Goal: Information Seeking & Learning: Learn about a topic

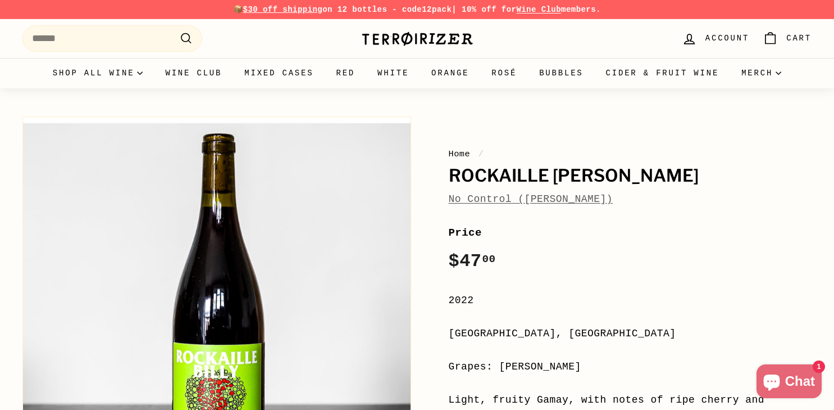
click at [502, 171] on h1 "Rockaille [PERSON_NAME]" at bounding box center [630, 175] width 363 height 19
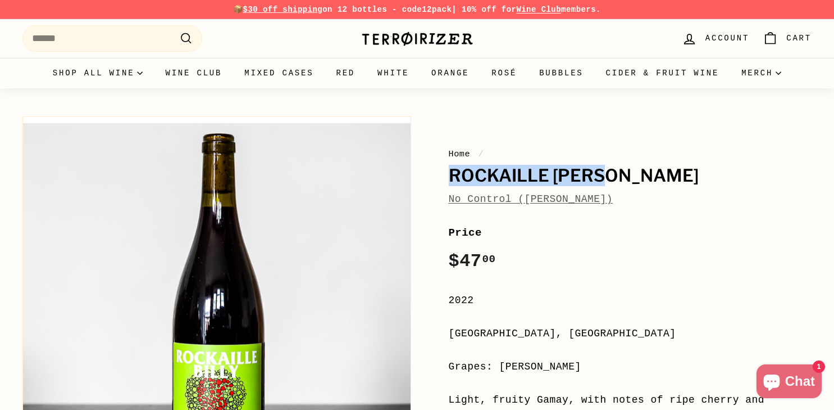
drag, startPoint x: 502, startPoint y: 171, endPoint x: 576, endPoint y: 171, distance: 74.7
click at [576, 171] on h1 "Rockaille [PERSON_NAME]" at bounding box center [630, 175] width 363 height 19
copy h1 "Rockaille [PERSON_NAME]"
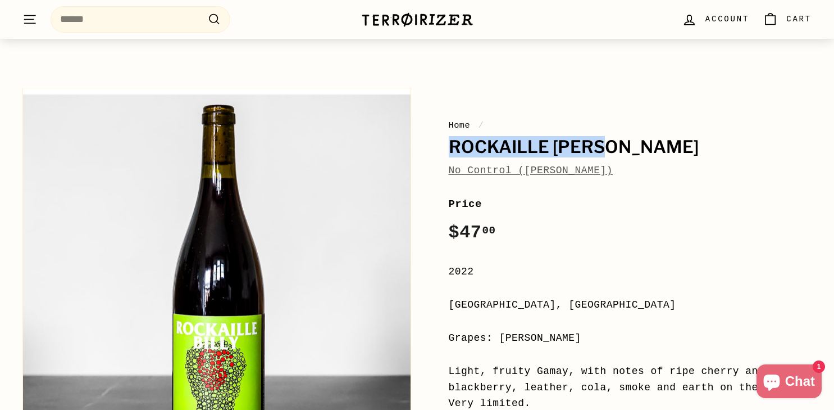
scroll to position [24, 0]
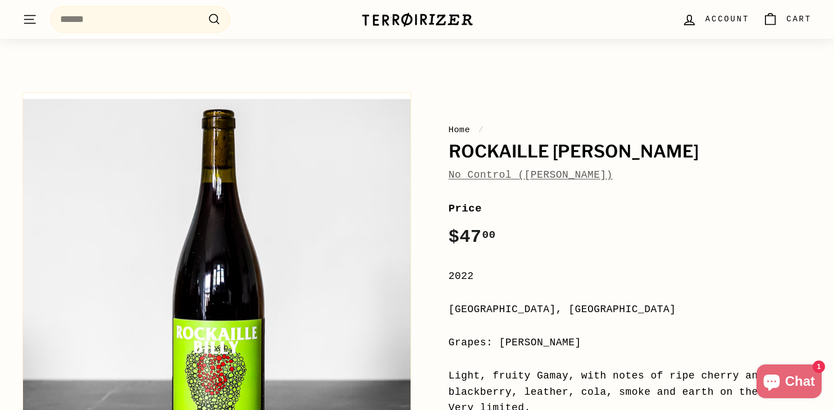
click at [476, 307] on div "[GEOGRAPHIC_DATA], [GEOGRAPHIC_DATA]" at bounding box center [630, 309] width 363 height 16
copy div "[GEOGRAPHIC_DATA]"
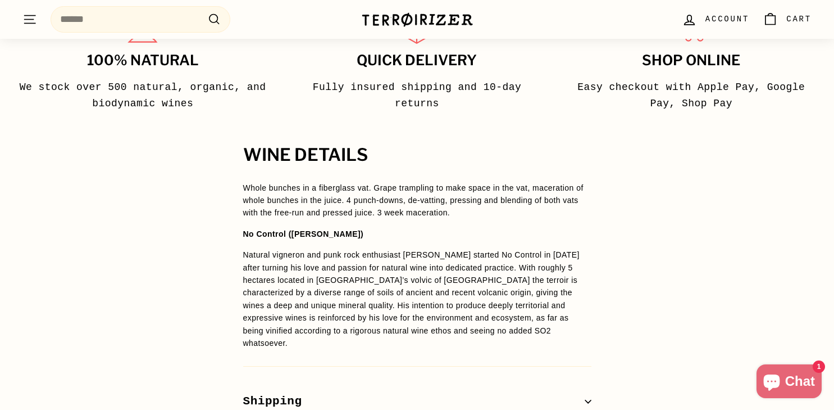
scroll to position [766, 0]
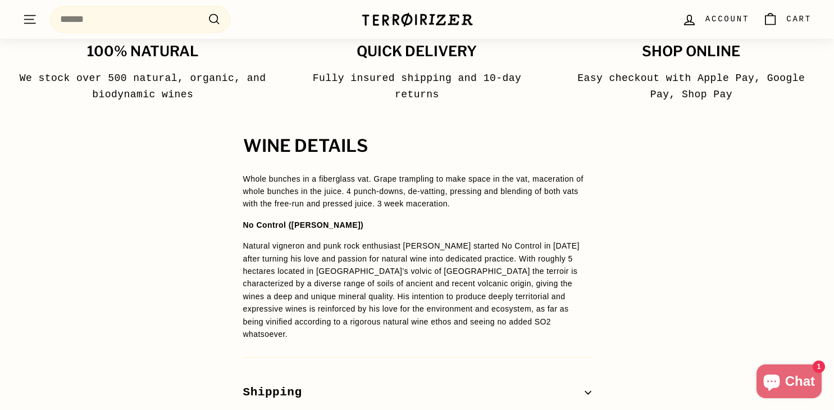
click at [351, 180] on span "Whole bunches in a fiberglass vat. Grape trampling to make space in the vat, ma…" at bounding box center [413, 191] width 340 height 34
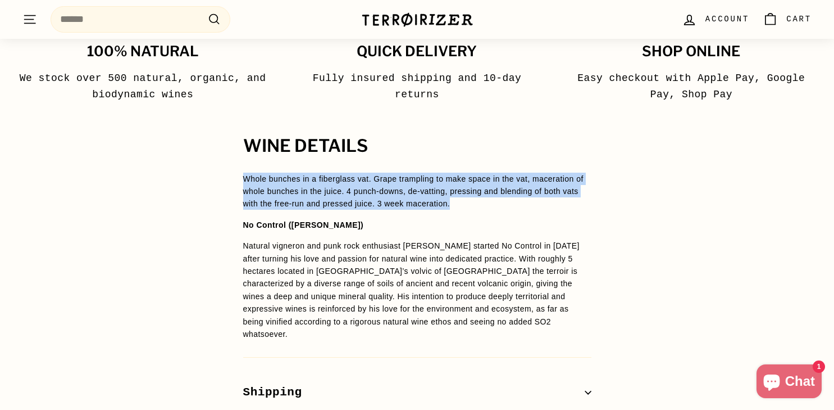
click at [351, 180] on span "Whole bunches in a fiberglass vat. Grape trampling to make space in the vat, ma…" at bounding box center [413, 191] width 340 height 34
click at [458, 188] on span "Whole bunches in a fiberglass vat. Grape trampling to make space in the vat, ma…" at bounding box center [413, 191] width 340 height 34
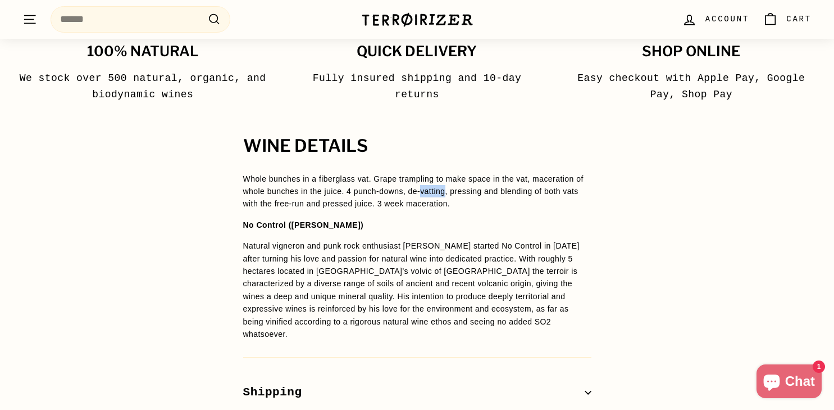
click at [458, 188] on span "Whole bunches in a fiberglass vat. Grape trampling to make space in the vat, ma…" at bounding box center [413, 191] width 340 height 34
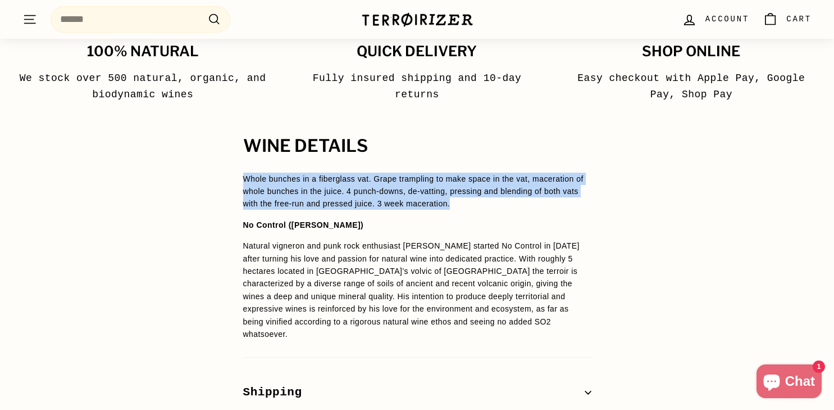
click at [458, 188] on span "Whole bunches in a fiberglass vat. Grape trampling to make space in the vat, ma…" at bounding box center [413, 191] width 340 height 34
click at [536, 189] on span "Whole bunches in a fiberglass vat. Grape trampling to make space in the vat, ma…" at bounding box center [413, 191] width 340 height 34
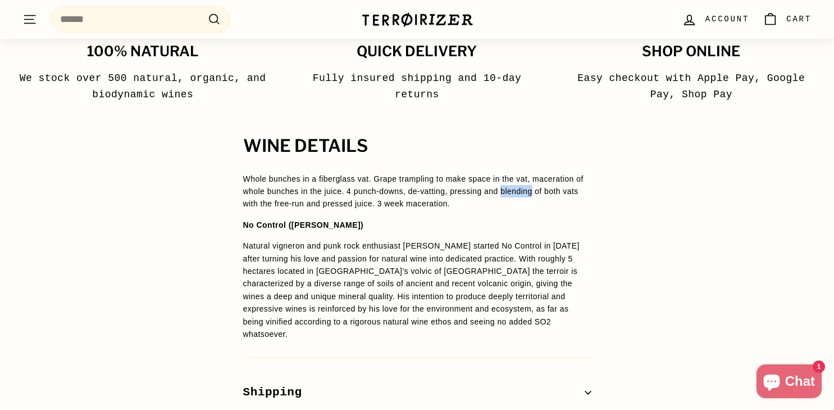
click at [536, 189] on span "Whole bunches in a fiberglass vat. Grape trampling to make space in the vat, ma…" at bounding box center [413, 191] width 340 height 34
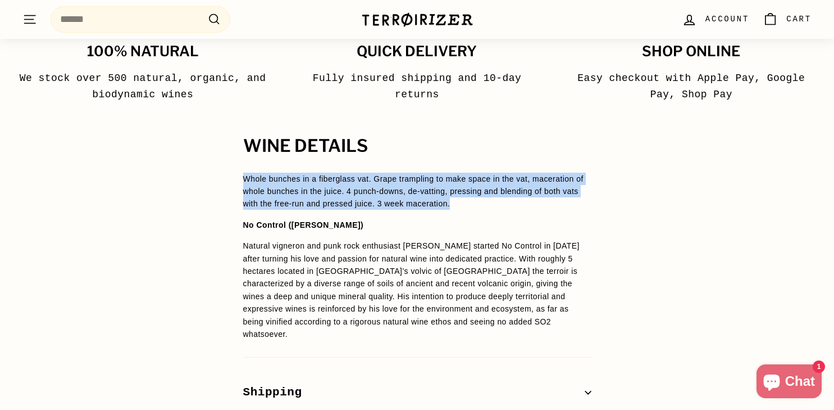
click at [536, 189] on span "Whole bunches in a fiberglass vat. Grape trampling to make space in the vat, ma…" at bounding box center [413, 191] width 340 height 34
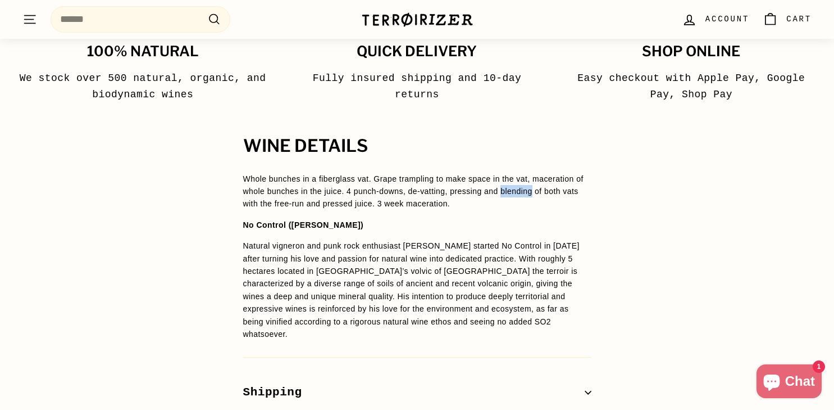
click at [536, 189] on span "Whole bunches in a fiberglass vat. Grape trampling to make space in the vat, ma…" at bounding box center [413, 191] width 340 height 34
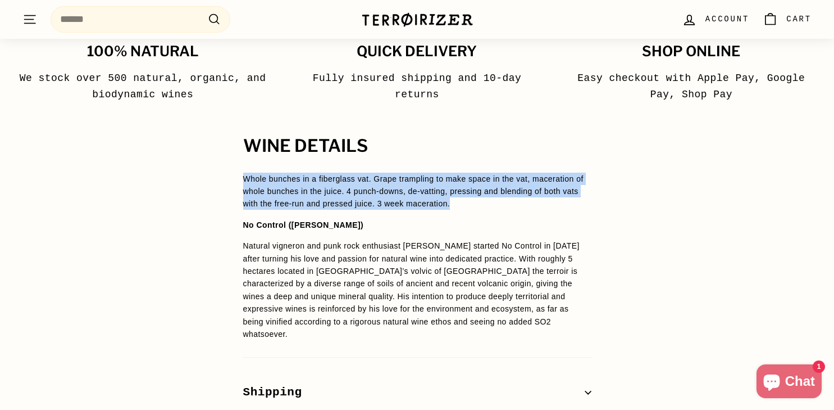
click at [536, 189] on span "Whole bunches in a fiberglass vat. Grape trampling to make space in the vat, ma…" at bounding box center [413, 191] width 340 height 34
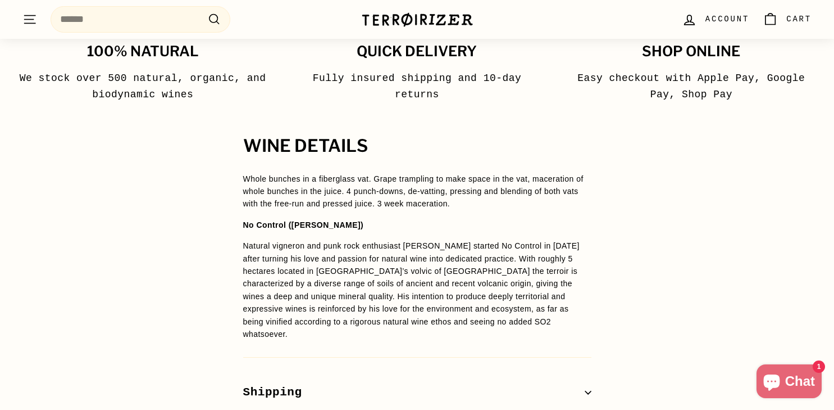
click at [491, 275] on p "Natural vigneron and punk rock enthusiast [PERSON_NAME] started No Control in […" at bounding box center [417, 289] width 348 height 101
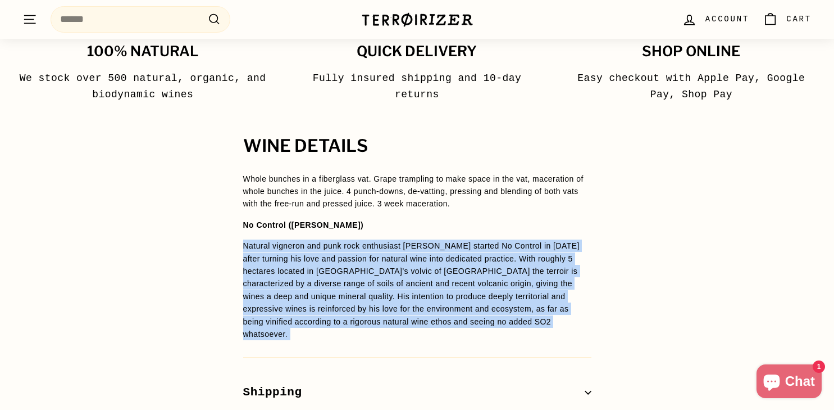
drag, startPoint x: 491, startPoint y: 275, endPoint x: 490, endPoint y: 312, distance: 36.5
click at [490, 312] on p "Natural vigneron and punk rock enthusiast [PERSON_NAME] started No Control in […" at bounding box center [417, 289] width 348 height 101
click at [490, 312] on span "Natural vigneron and punk rock enthusiast [PERSON_NAME] started No Control in […" at bounding box center [411, 289] width 336 height 97
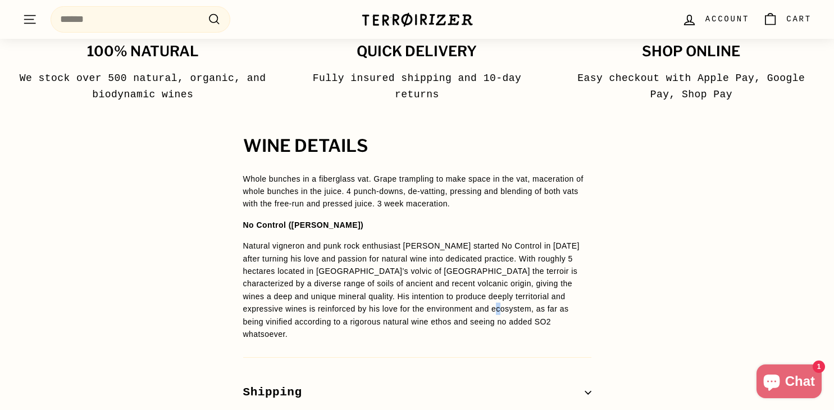
click at [490, 312] on span "Natural vigneron and punk rock enthusiast [PERSON_NAME] started No Control in […" at bounding box center [411, 289] width 336 height 97
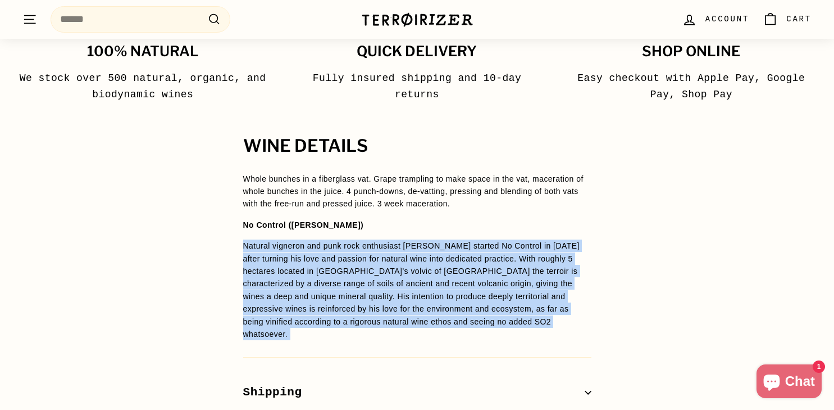
drag, startPoint x: 490, startPoint y: 312, endPoint x: 474, endPoint y: 272, distance: 42.6
click at [474, 272] on span "Natural vigneron and punk rock enthusiast [PERSON_NAME] started No Control in […" at bounding box center [411, 289] width 336 height 97
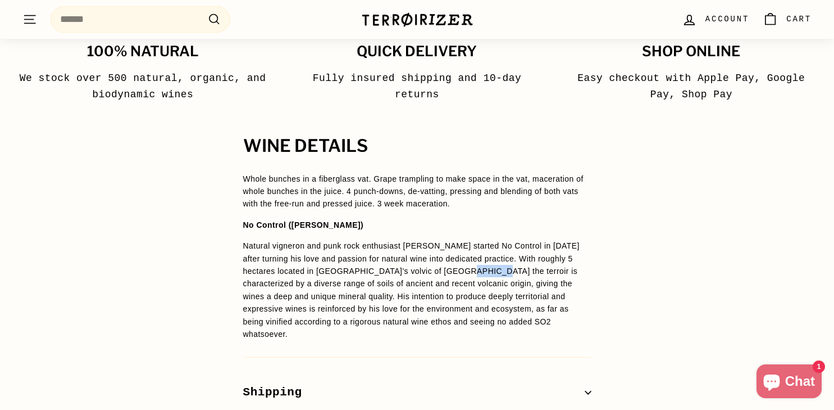
click at [474, 272] on span "Natural vigneron and punk rock enthusiast [PERSON_NAME] started No Control in […" at bounding box center [411, 289] width 336 height 97
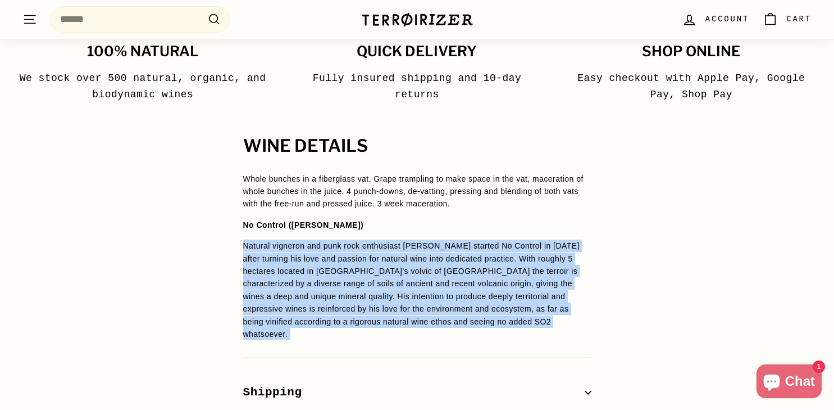
click at [474, 272] on span "Natural vigneron and punk rock enthusiast [PERSON_NAME] started No Control in […" at bounding box center [411, 289] width 336 height 97
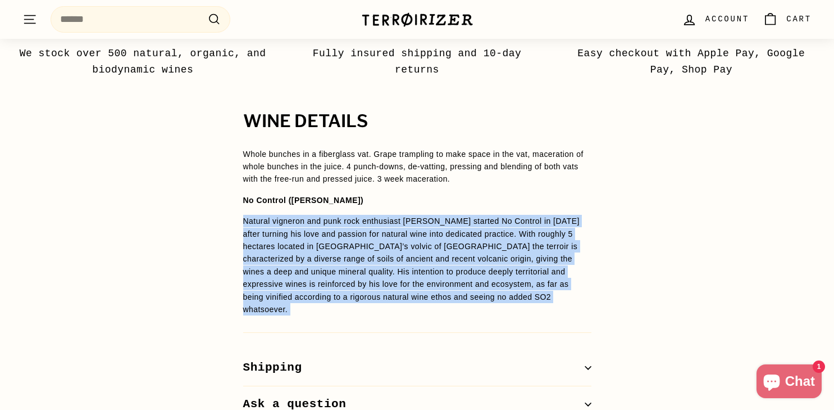
scroll to position [802, 0]
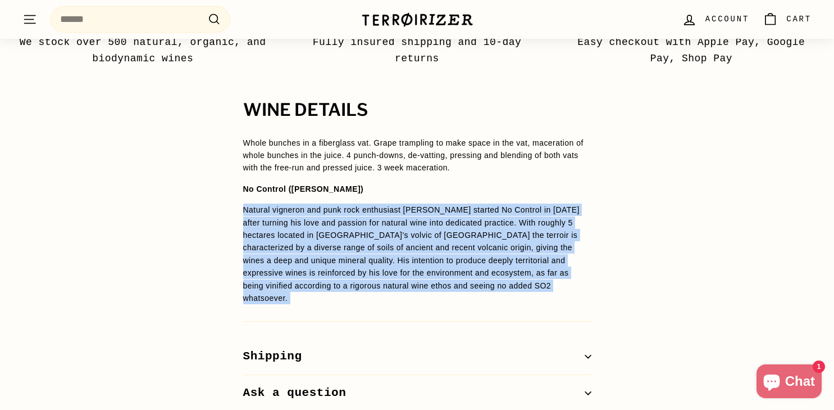
click at [508, 234] on span "Natural vigneron and punk rock enthusiast [PERSON_NAME] started No Control in […" at bounding box center [411, 253] width 336 height 97
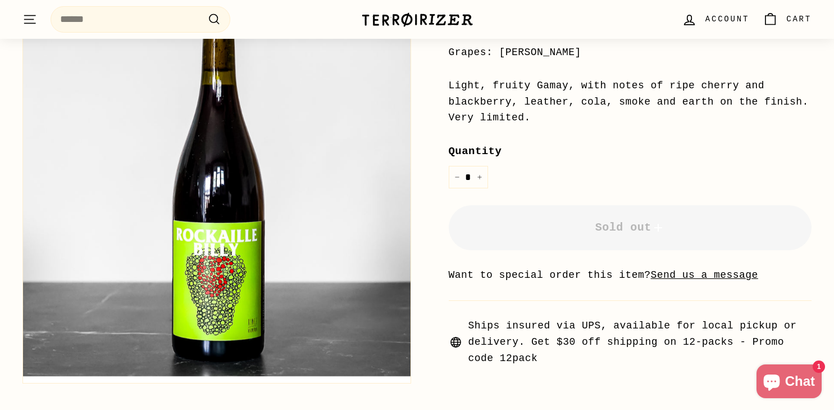
scroll to position [307, 0]
